Goal: Task Accomplishment & Management: Manage account settings

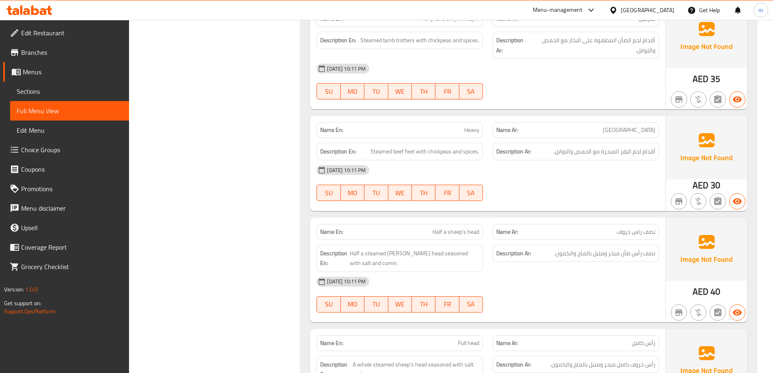
scroll to position [2644, 0]
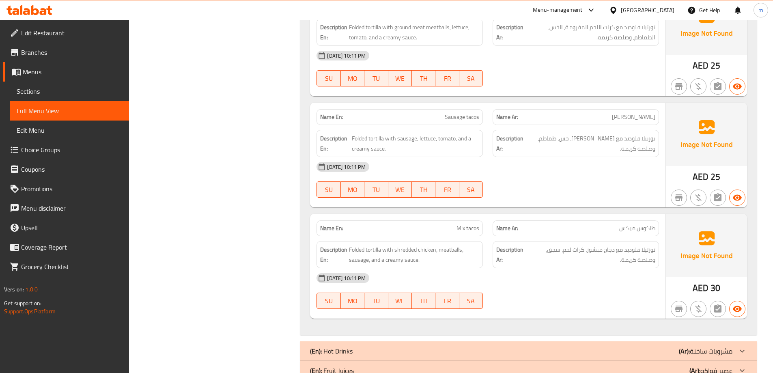
scroll to position [3740, 0]
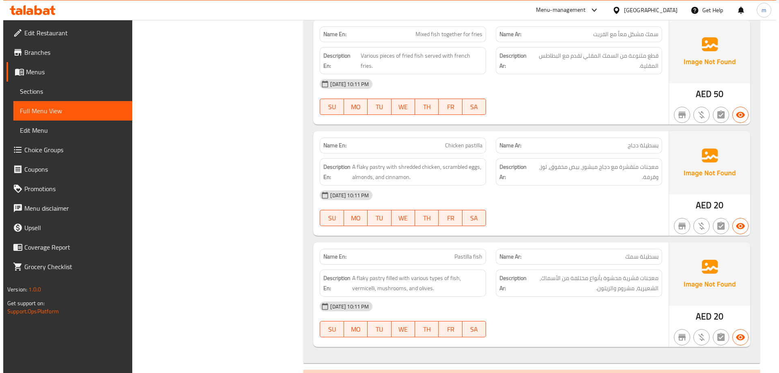
scroll to position [0, 0]
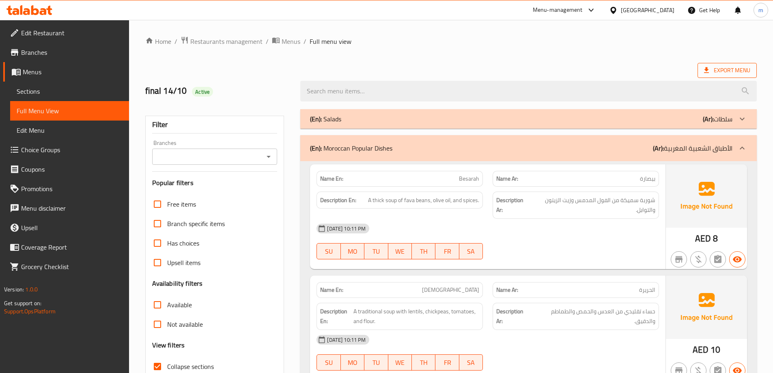
click at [726, 67] on span "Export Menu" at bounding box center [727, 70] width 46 height 10
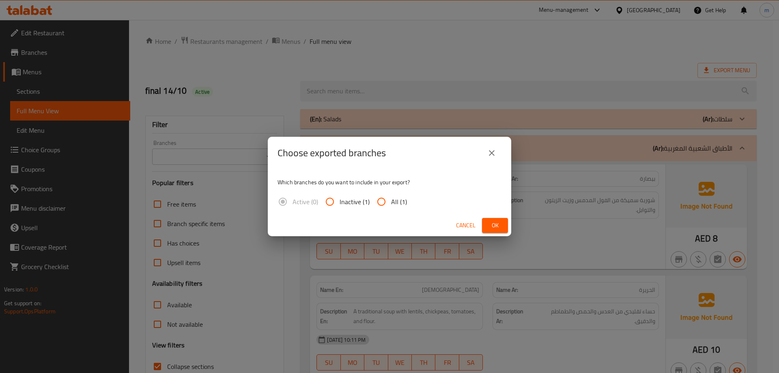
click at [395, 199] on span "All (1)" at bounding box center [399, 202] width 16 height 10
click at [391, 199] on input "All (1)" at bounding box center [381, 201] width 19 height 19
radio input "true"
click at [504, 225] on button "Ok" at bounding box center [495, 225] width 26 height 15
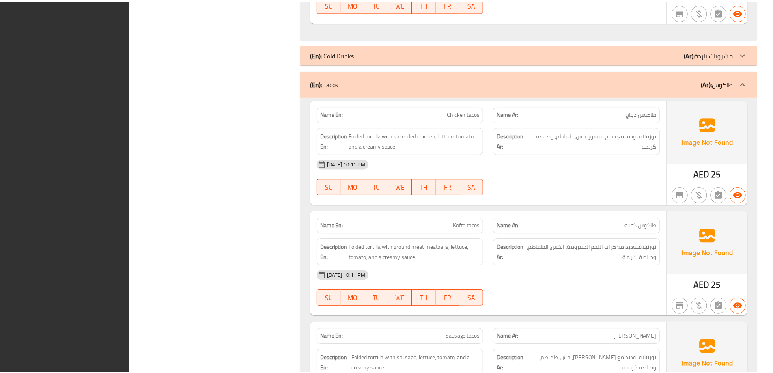
scroll to position [3740, 0]
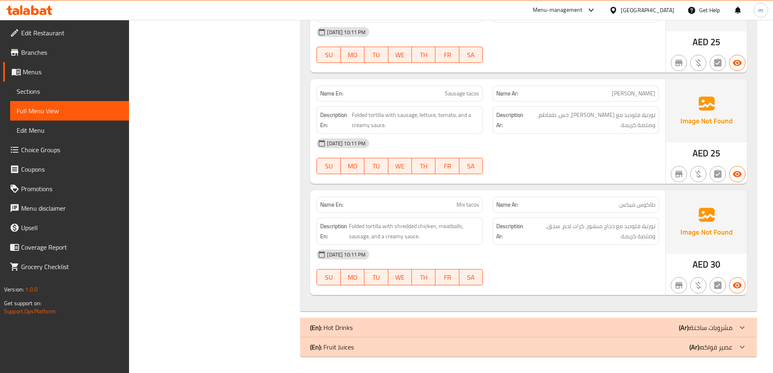
click at [32, 10] on icon at bounding box center [35, 10] width 8 height 10
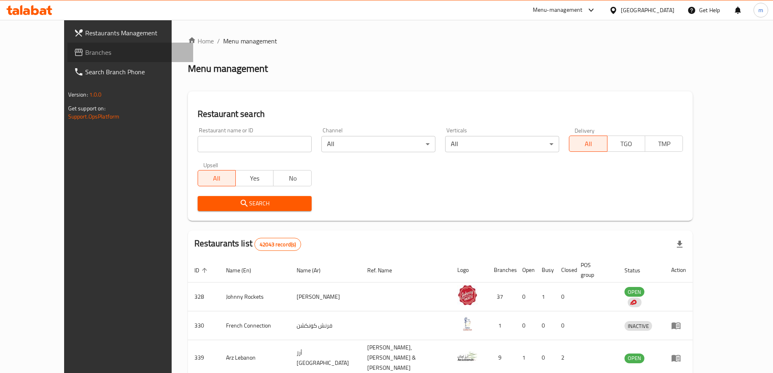
click at [85, 52] on span "Branches" at bounding box center [135, 52] width 101 height 10
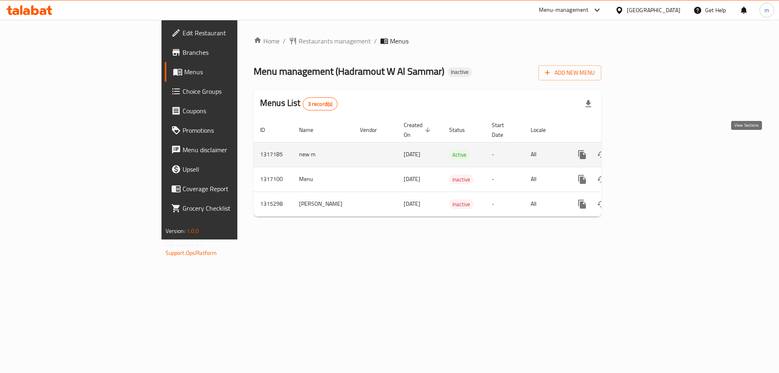
click at [644, 151] on icon "enhanced table" at bounding box center [640, 154] width 7 height 7
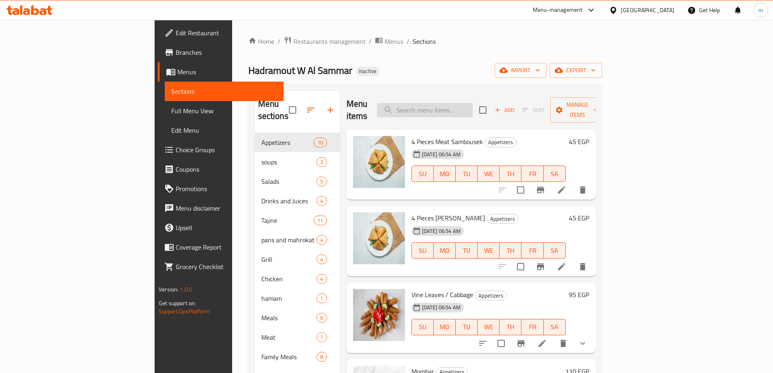
click at [465, 103] on input "search" at bounding box center [425, 110] width 96 height 14
type input "f"
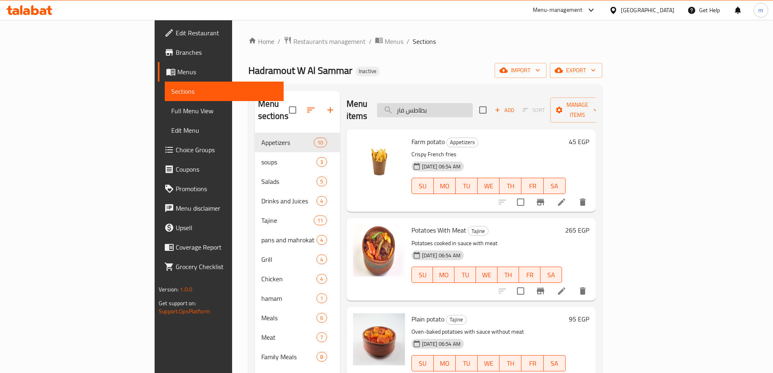
type input "بطاطس فارم"
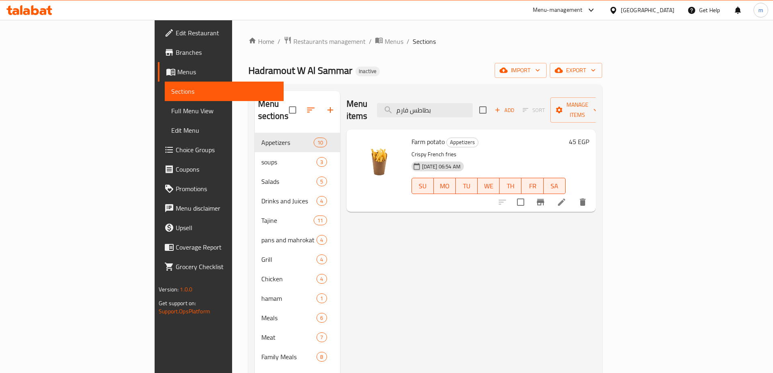
click at [566, 197] on icon at bounding box center [562, 202] width 10 height 10
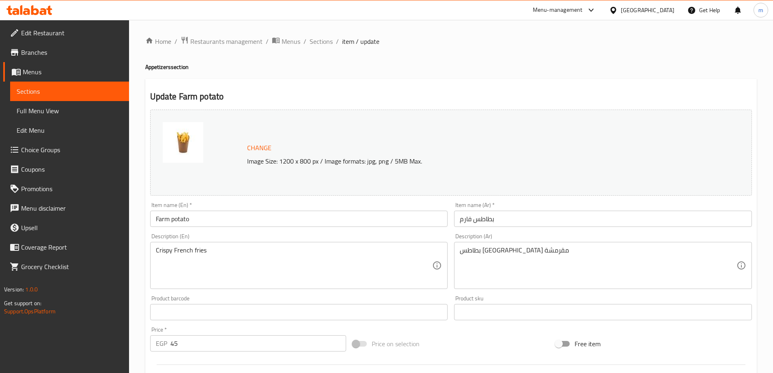
click at [45, 59] on link "Branches" at bounding box center [66, 52] width 126 height 19
